Goal: Task Accomplishment & Management: Manage account settings

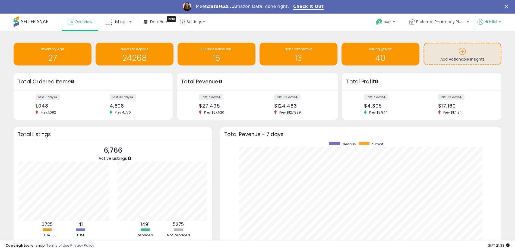
click at [497, 24] on span "Hi Hillel" at bounding box center [491, 21] width 12 height 5
click at [493, 43] on link "Profile" at bounding box center [490, 42] width 11 height 5
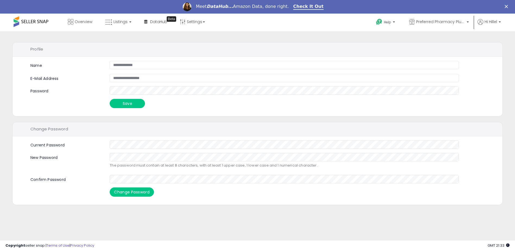
click at [82, 101] on div "Save" at bounding box center [264, 103] width 477 height 9
click at [85, 101] on div "Save" at bounding box center [264, 103] width 477 height 9
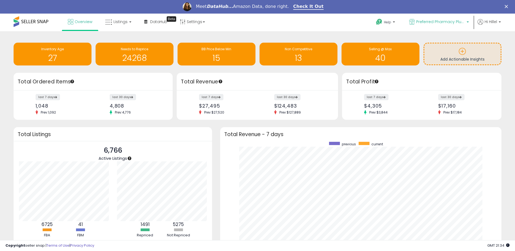
click at [452, 23] on span "Preferred Pharmacy Plus CA" at bounding box center [441, 21] width 49 height 5
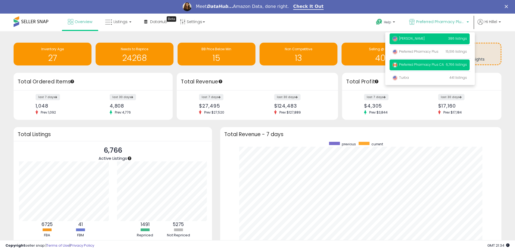
click at [441, 40] on p "Harper Wrens 386 listings" at bounding box center [430, 38] width 80 height 11
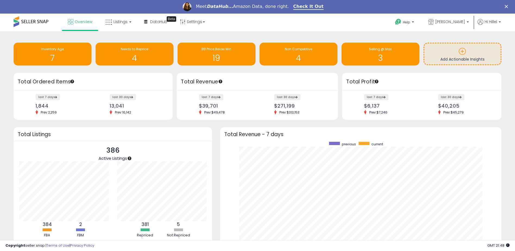
click at [491, 5] on div "Meet DataHub... Amazon Data, done right. Check It Out" at bounding box center [257, 6] width 515 height 9
click at [489, 19] on span "Hi Hillel" at bounding box center [491, 21] width 12 height 5
click at [491, 43] on link "Profile" at bounding box center [490, 42] width 11 height 5
